Goal: Task Accomplishment & Management: Use online tool/utility

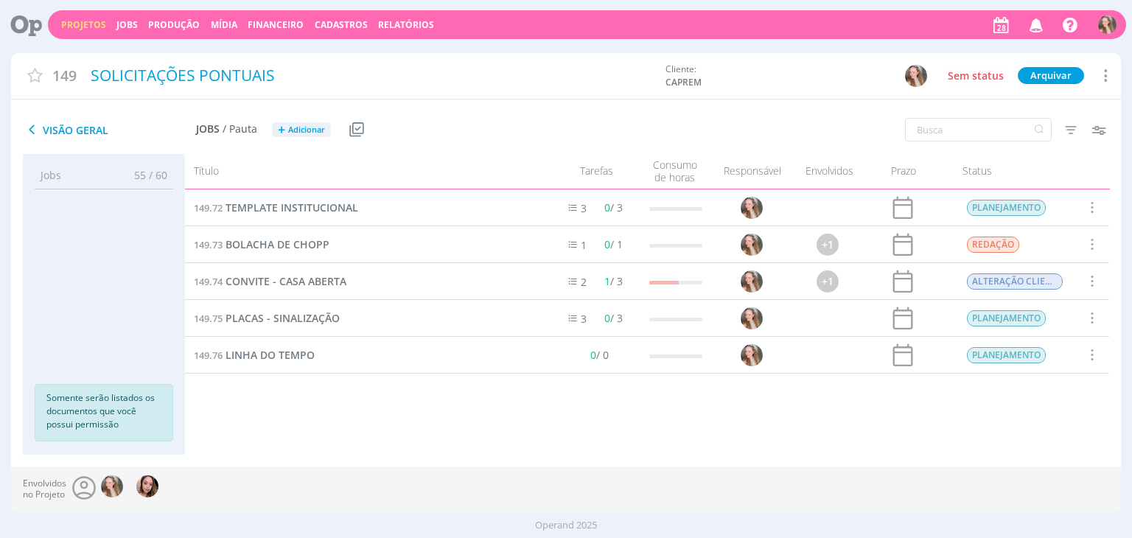
click at [70, 28] on link "Projetos" at bounding box center [83, 24] width 45 height 13
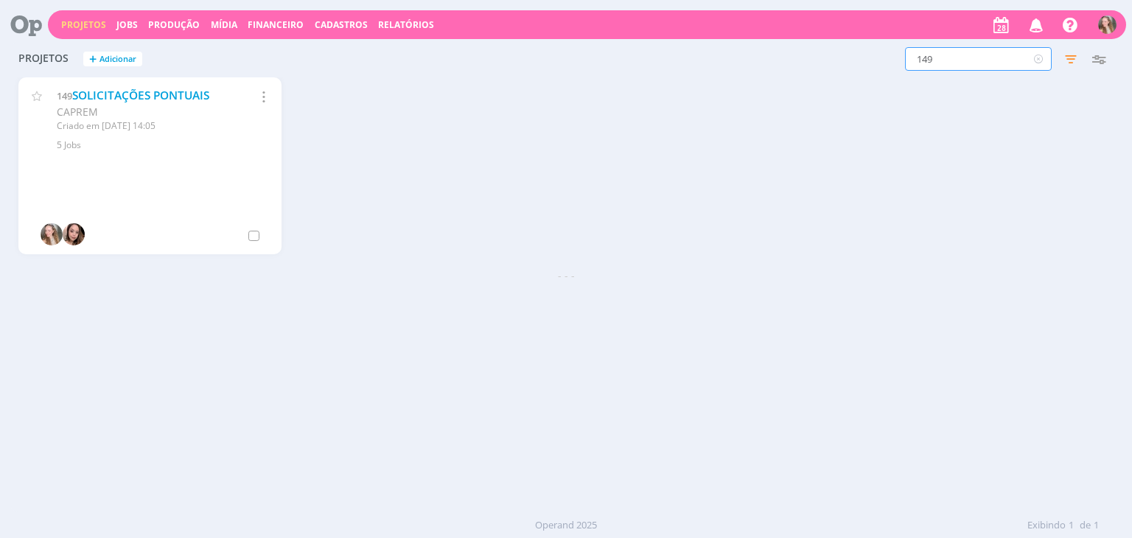
drag, startPoint x: 950, startPoint y: 66, endPoint x: 826, endPoint y: 59, distance: 124.0
click at [826, 59] on div "149 Filtros Filtrar Limpar 149 Status Clientes 2 selecionados Data de criação a…" at bounding box center [912, 59] width 401 height 24
type input "632"
click at [99, 98] on link "CRONOGRAMA AGOSTO/2025" at bounding box center [105, 104] width 97 height 32
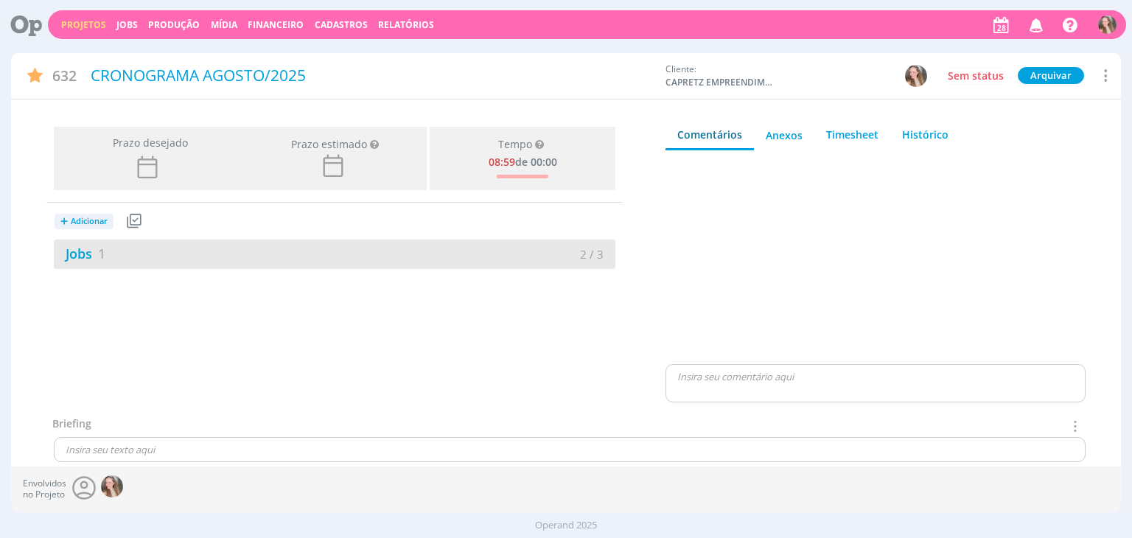
click at [116, 247] on div "Jobs 1" at bounding box center [194, 254] width 281 height 20
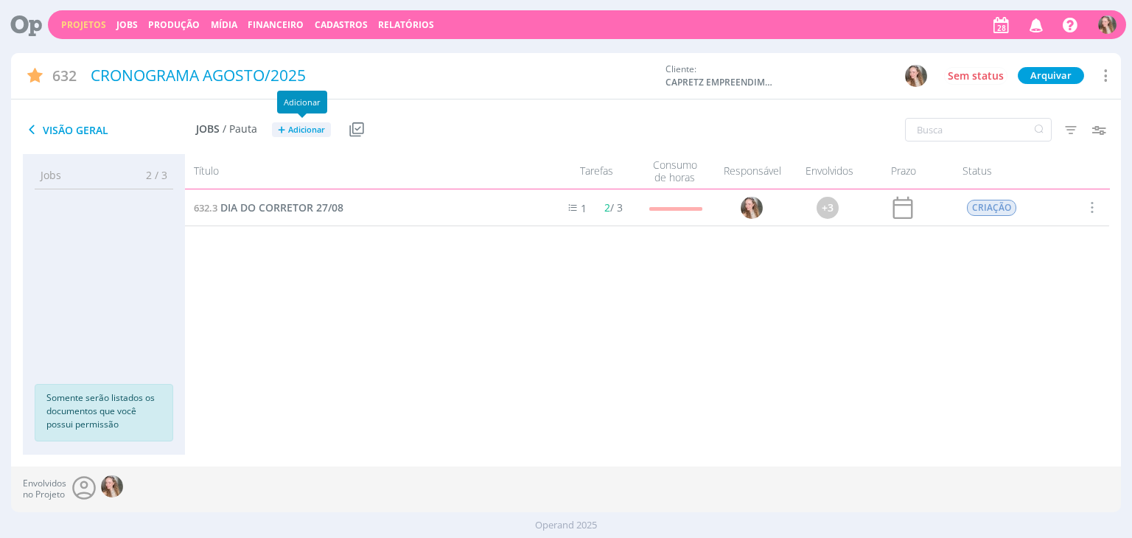
click at [314, 130] on span "Adicionar" at bounding box center [306, 130] width 37 height 10
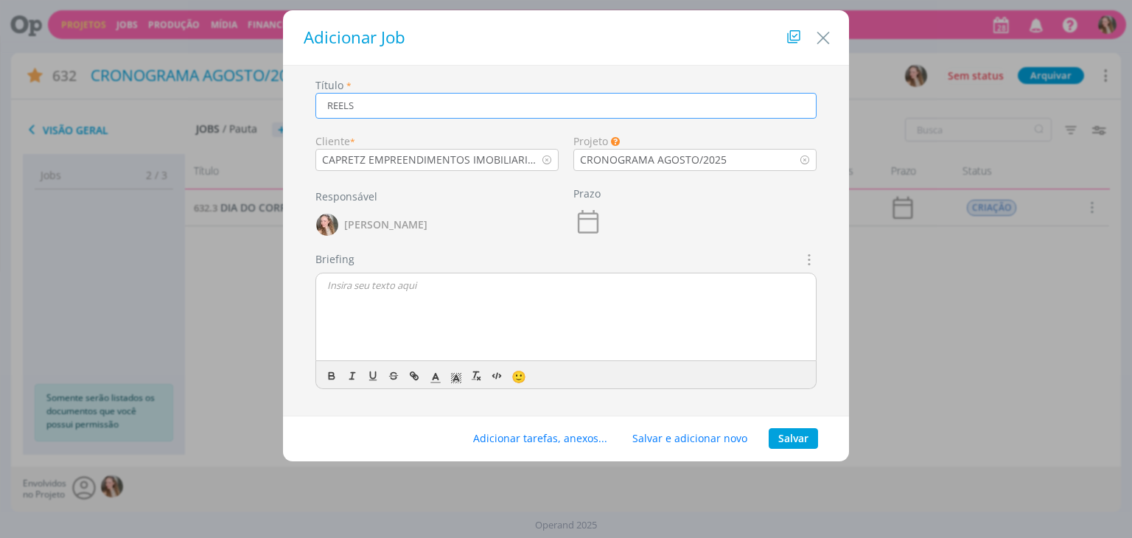
type input "REELS"
click at [360, 287] on p "dialog" at bounding box center [565, 285] width 477 height 13
drag, startPoint x: 407, startPoint y: 284, endPoint x: 309, endPoint y: 281, distance: 98.0
click at [309, 281] on div "Briefings Predefinidos Não há briefings cadastrados. Briefing CRIAÇÃO 🙂" at bounding box center [566, 326] width 516 height 150
click at [779, 440] on button "Salvar" at bounding box center [792, 438] width 49 height 21
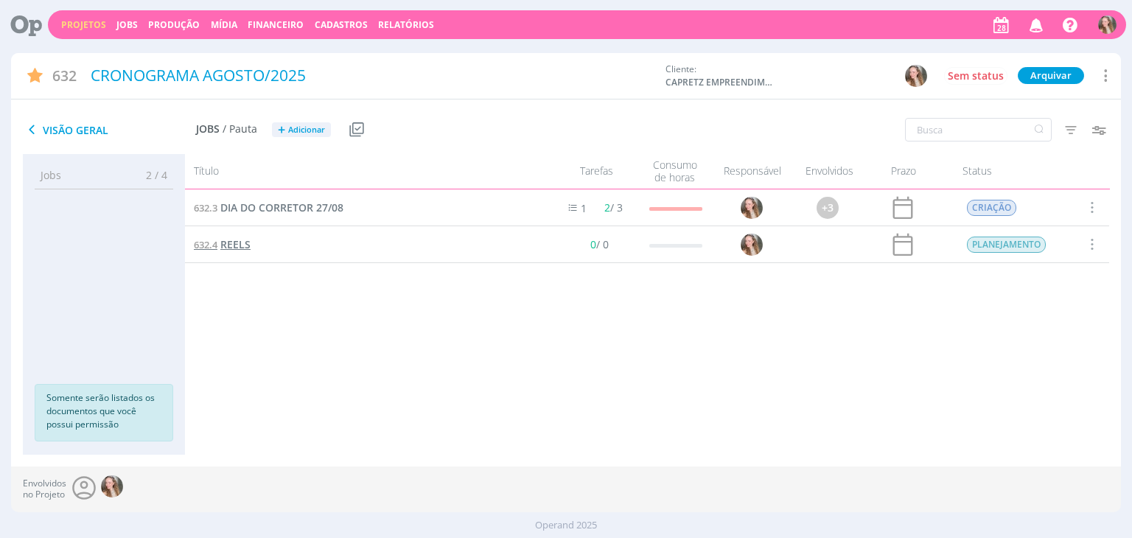
click at [238, 239] on span "REELS" at bounding box center [235, 244] width 30 height 14
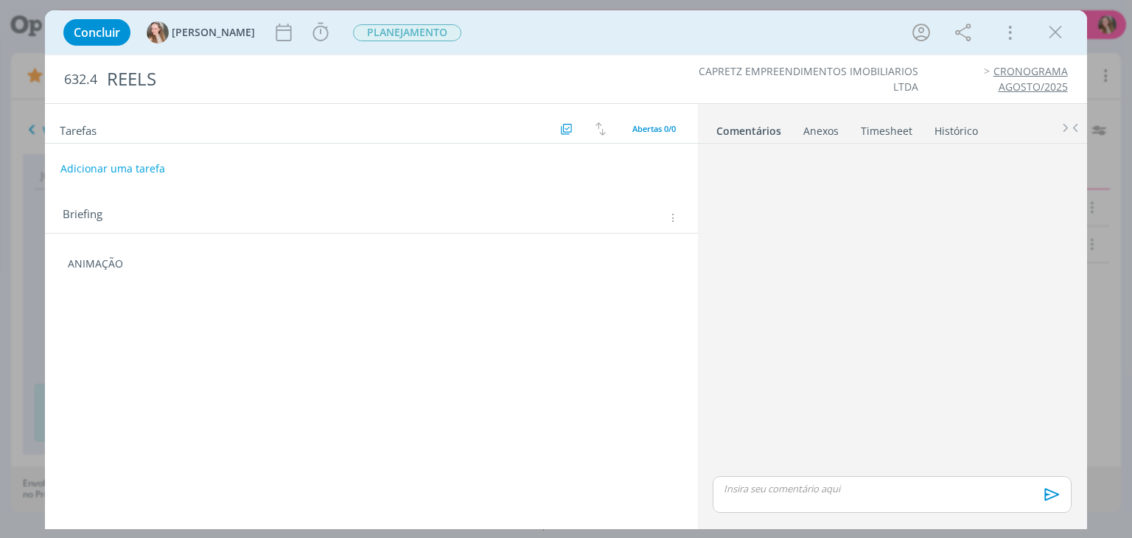
click at [159, 270] on div "ANIMAÇÃO" at bounding box center [371, 263] width 629 height 25
click at [447, 72] on div "REELS" at bounding box center [371, 79] width 543 height 36
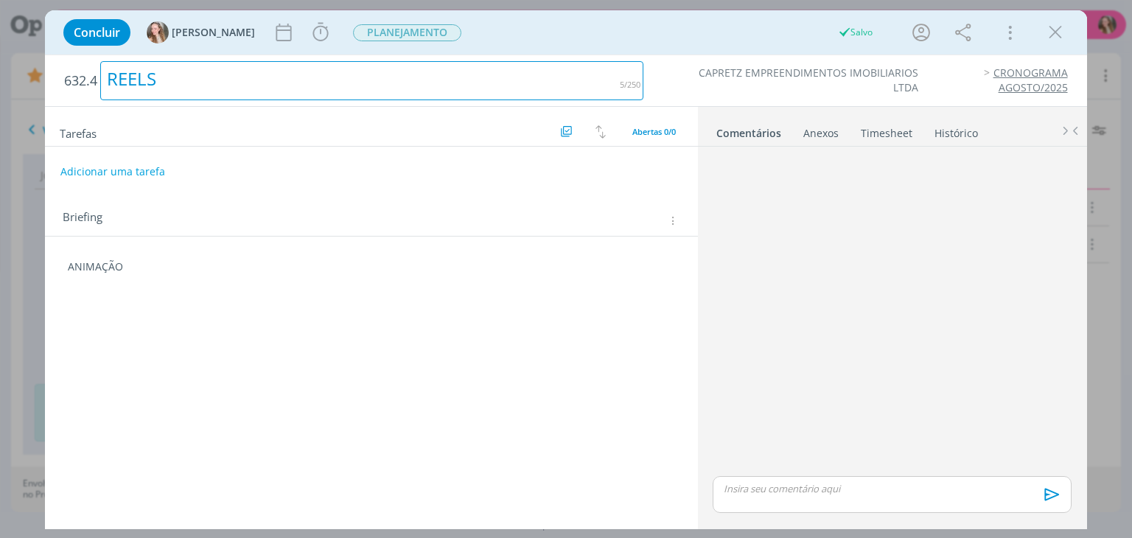
click at [203, 80] on div "REELS" at bounding box center [371, 80] width 543 height 39
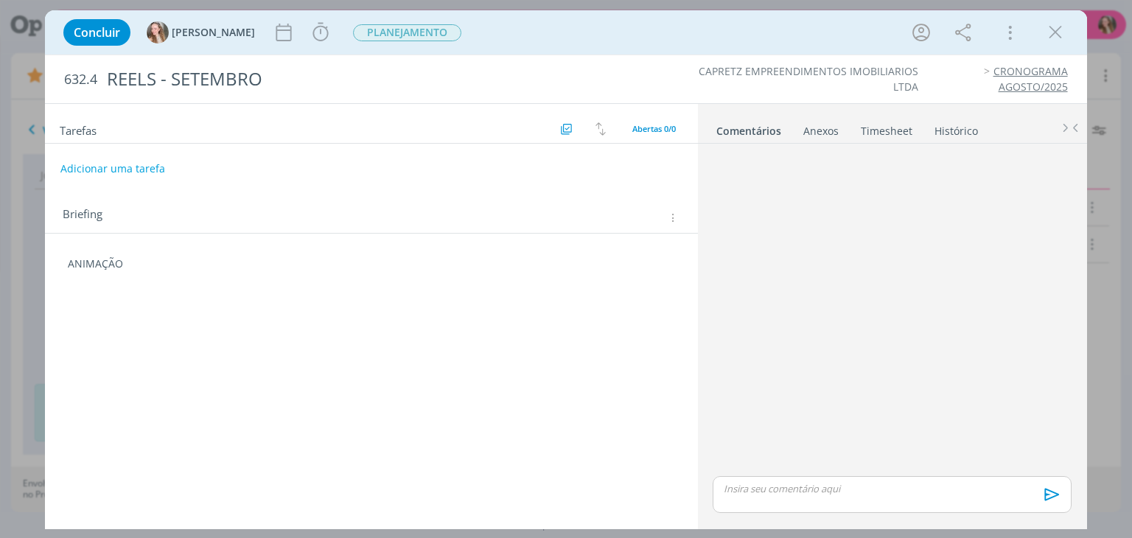
click at [286, 164] on div "Adicionar uma tarefa" at bounding box center [371, 168] width 652 height 27
click at [1051, 38] on icon "dialog" at bounding box center [1055, 32] width 22 height 22
